Goal: Find specific page/section: Find specific page/section

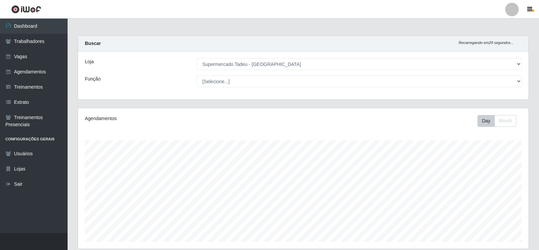
select select "195"
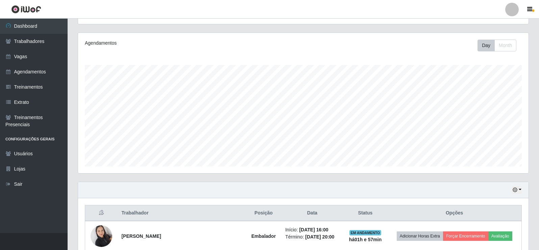
scroll to position [68, 0]
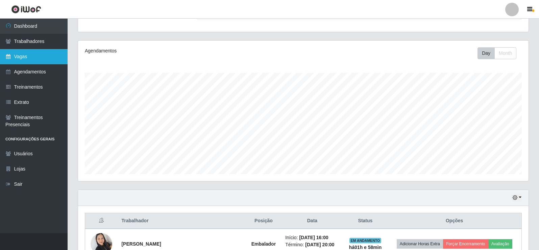
click at [22, 56] on link "Vagas" at bounding box center [34, 56] width 68 height 15
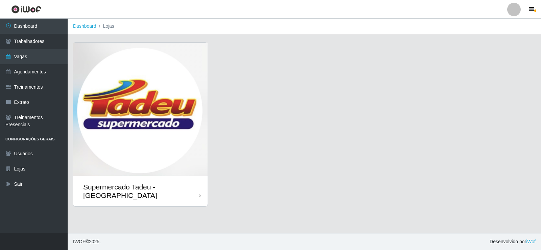
click at [512, 247] on footer "IWOF © 2025 . Desenvolvido por iWof" at bounding box center [304, 241] width 473 height 17
click at [126, 99] on img at bounding box center [140, 109] width 135 height 133
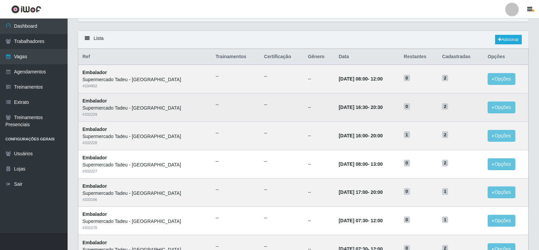
scroll to position [34, 0]
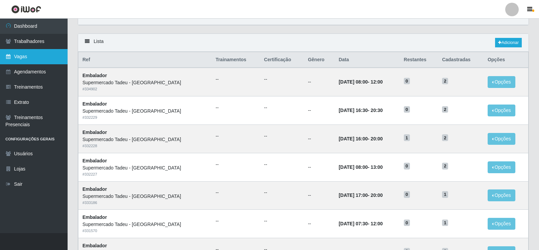
click at [24, 50] on link "Vagas" at bounding box center [34, 56] width 68 height 15
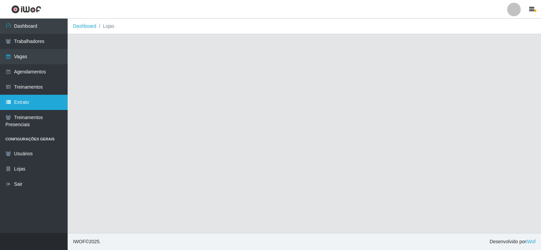
click at [33, 101] on link "Extrato" at bounding box center [34, 102] width 68 height 15
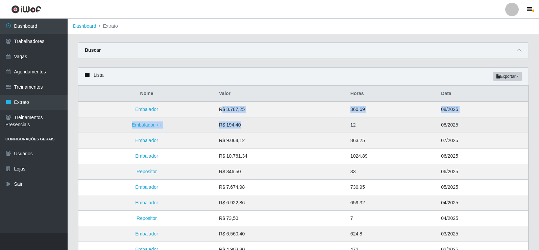
drag, startPoint x: 226, startPoint y: 107, endPoint x: 260, endPoint y: 123, distance: 37.3
click at [260, 123] on tbody "Embalador R$ 3.787,25 360.69 08/2025 [GEOGRAPHIC_DATA] ++ R$ 194,40 12 08/2025 …" at bounding box center [303, 218] width 450 height 234
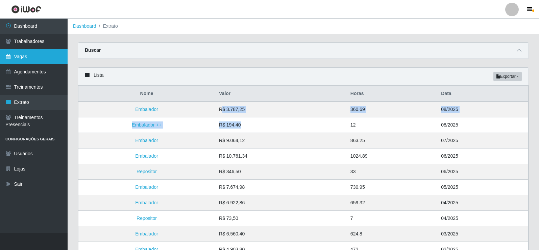
click at [22, 51] on link "Vagas" at bounding box center [34, 56] width 68 height 15
